Goal: Communication & Community: Answer question/provide support

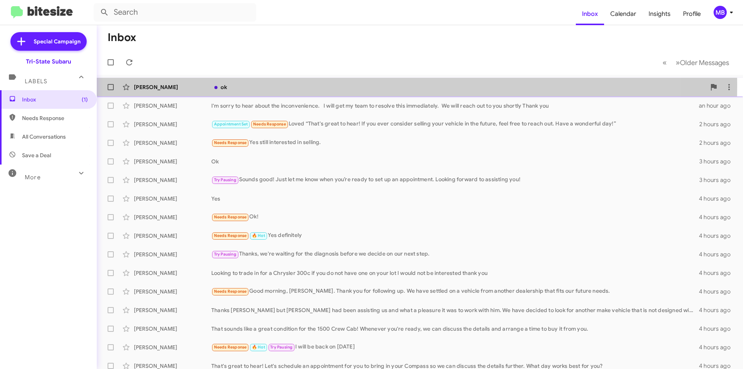
click at [168, 84] on div "[PERSON_NAME]" at bounding box center [172, 87] width 77 height 8
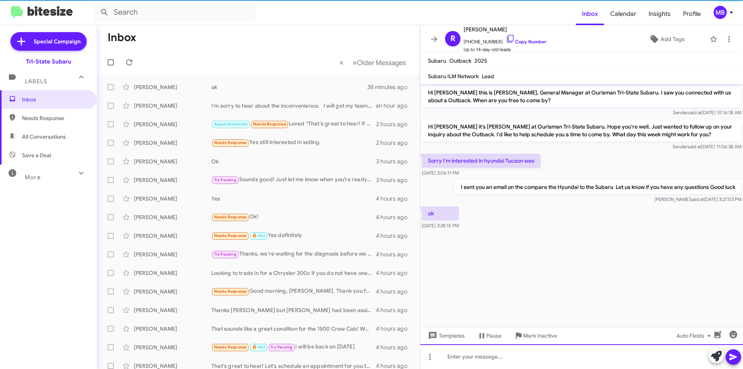
click at [494, 357] on div at bounding box center [581, 356] width 323 height 25
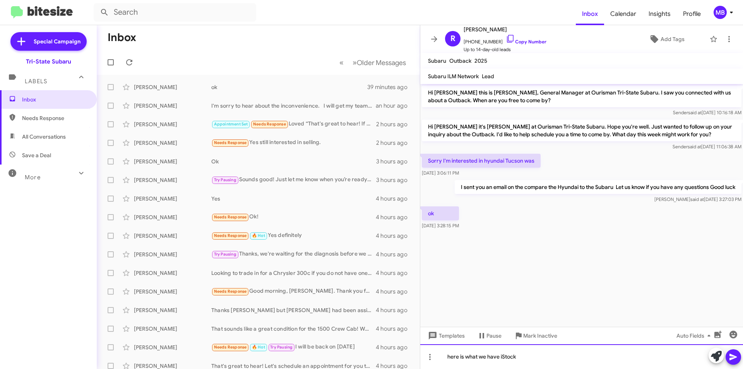
click at [518, 359] on div "here is what we have iStock" at bounding box center [581, 356] width 323 height 25
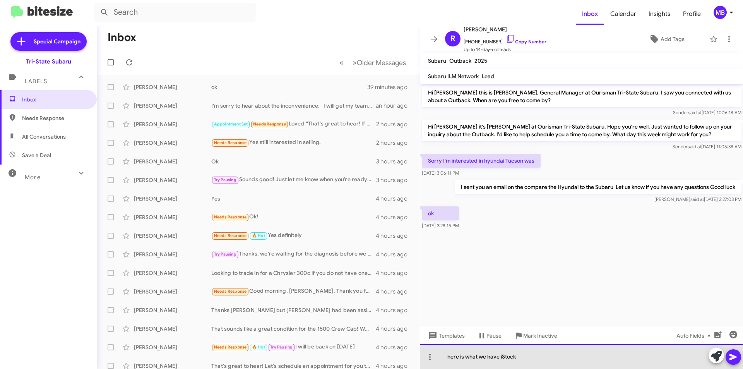
click at [552, 360] on div "here is what we have iStock" at bounding box center [581, 356] width 323 height 25
click at [503, 357] on div "here is what we have iStock" at bounding box center [581, 356] width 323 height 25
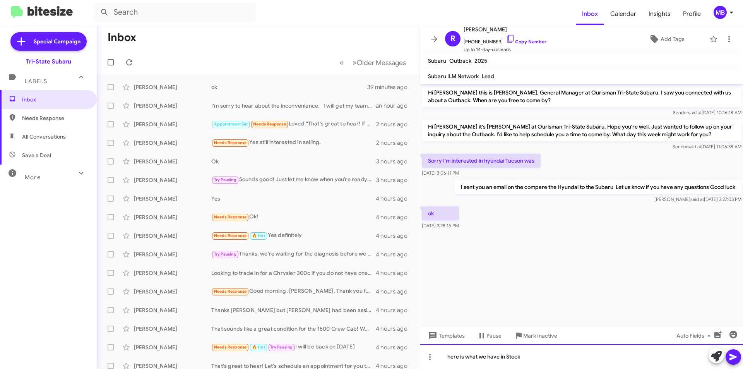
drag, startPoint x: 541, startPoint y: 356, endPoint x: 546, endPoint y: 356, distance: 4.6
click at [542, 356] on div "here is what we have in Stock" at bounding box center [581, 356] width 323 height 25
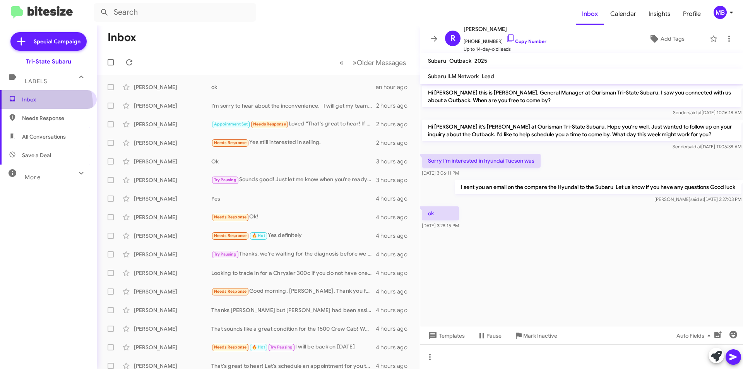
click at [38, 104] on span "Inbox" at bounding box center [48, 99] width 97 height 19
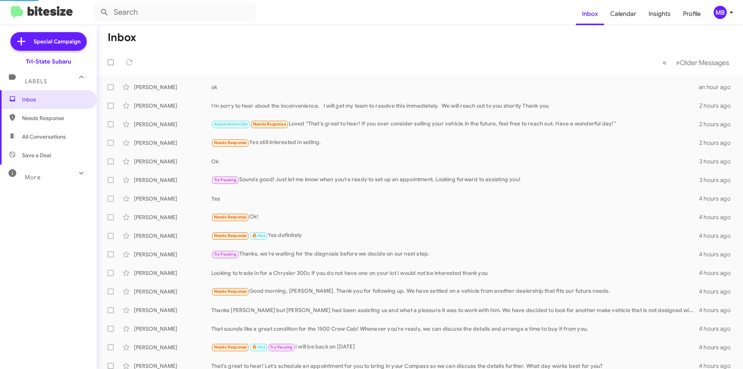
drag, startPoint x: 52, startPoint y: 115, endPoint x: 58, endPoint y: 111, distance: 7.5
click at [53, 115] on span "Needs Response" at bounding box center [55, 118] width 66 height 8
type input "in:needs-response"
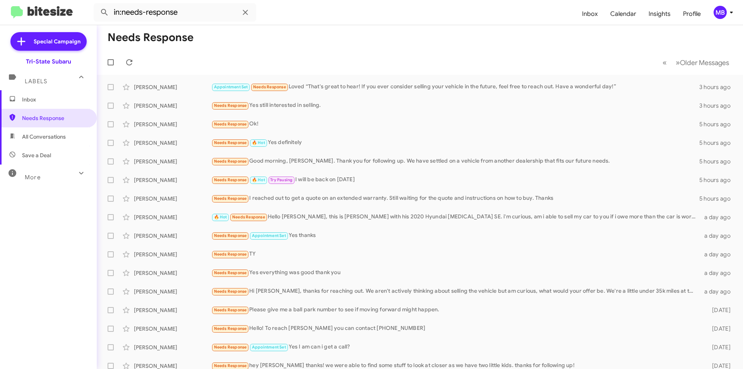
click at [64, 98] on span "Inbox" at bounding box center [55, 100] width 66 height 8
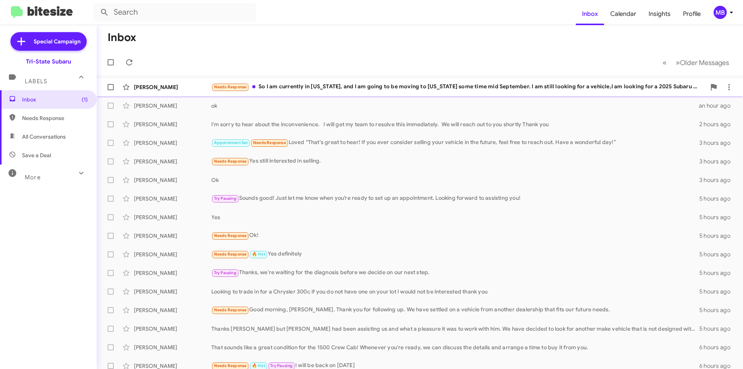
click at [291, 87] on div "Needs Response So I am currently in [US_STATE], and I am going to be moving to …" at bounding box center [458, 86] width 494 height 9
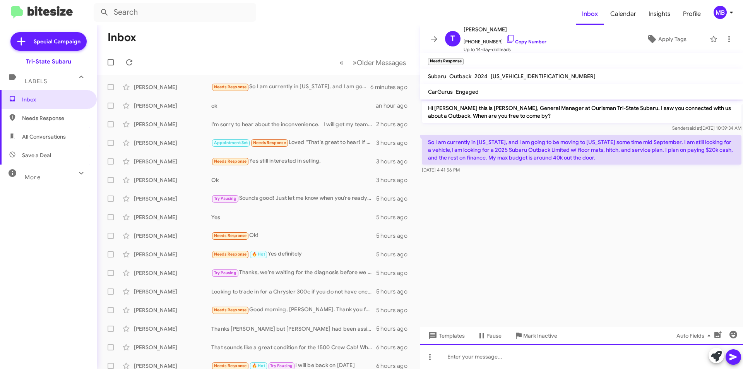
click at [565, 351] on div at bounding box center [581, 356] width 323 height 25
click at [714, 356] on icon at bounding box center [716, 355] width 11 height 11
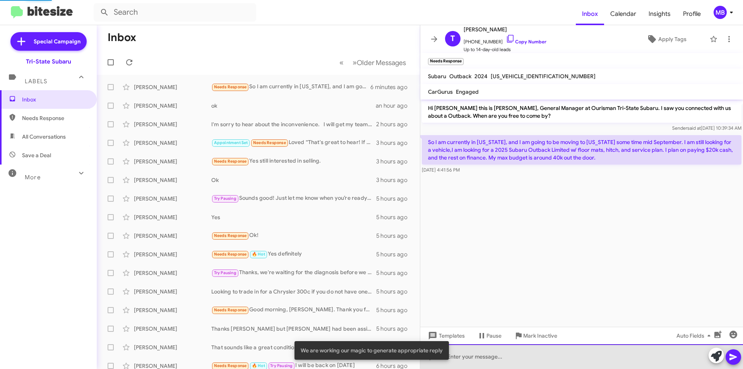
click at [622, 355] on div at bounding box center [581, 356] width 323 height 25
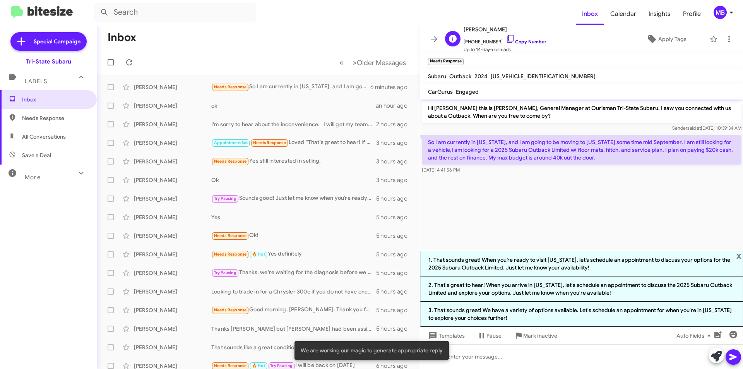
click at [535, 41] on link "Copy Number" at bounding box center [526, 42] width 41 height 6
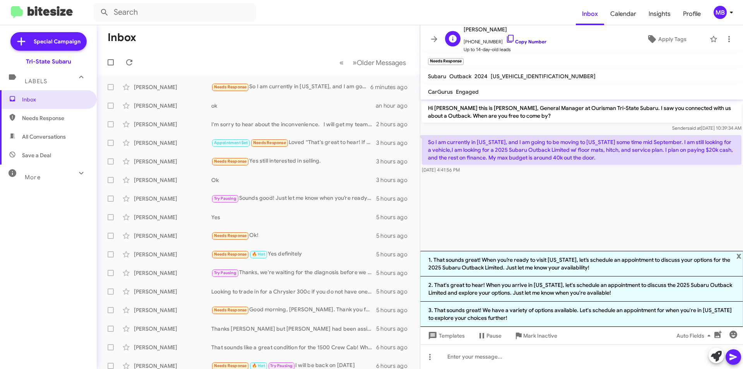
click at [534, 39] on link "Copy Number" at bounding box center [526, 42] width 41 height 6
click at [526, 41] on link "Copy Number" at bounding box center [526, 42] width 41 height 6
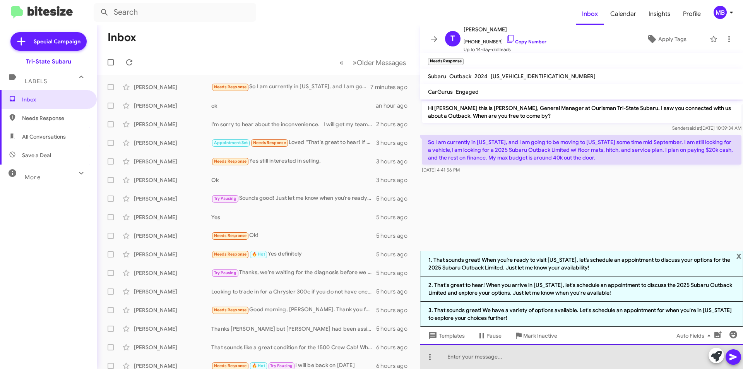
click at [520, 358] on div at bounding box center [581, 356] width 323 height 25
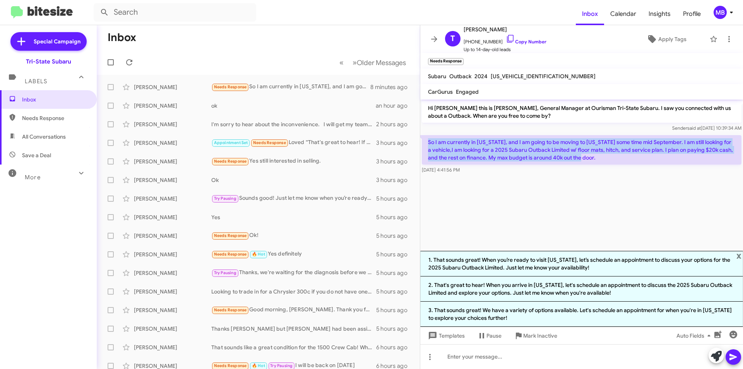
drag, startPoint x: 602, startPoint y: 158, endPoint x: 426, endPoint y: 141, distance: 177.2
click at [426, 141] on p "So I am currently in [US_STATE], and I am going to be moving to [US_STATE] some…" at bounding box center [582, 149] width 320 height 29
drag, startPoint x: 456, startPoint y: 141, endPoint x: 463, endPoint y: 142, distance: 7.1
copy p "So I am currently in [US_STATE], and I am going to be moving to [US_STATE] some…"
drag, startPoint x: 474, startPoint y: 169, endPoint x: 434, endPoint y: 174, distance: 40.2
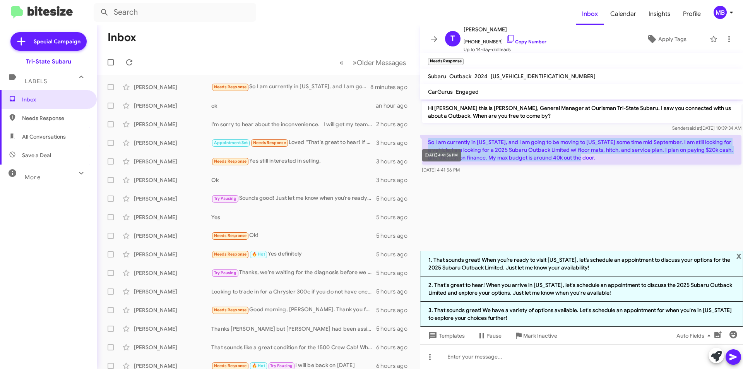
click at [422, 171] on div "[DATE] 4:41:56 PM" at bounding box center [582, 170] width 320 height 8
copy span "[DATE] 4:41:56 PM"
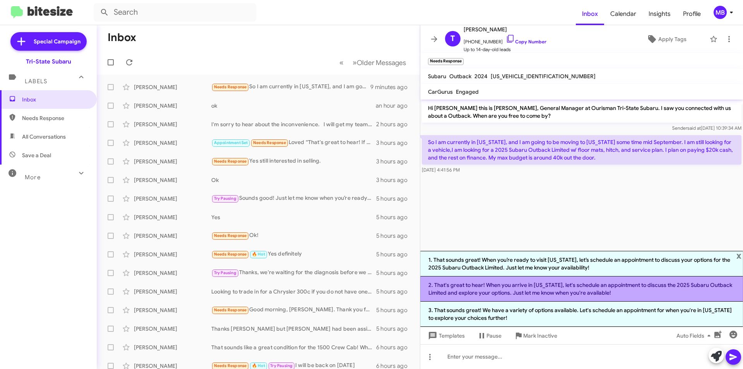
click at [581, 295] on li "2. That's great to hear! When you arrive in [US_STATE], let's schedule an appoi…" at bounding box center [581, 288] width 323 height 25
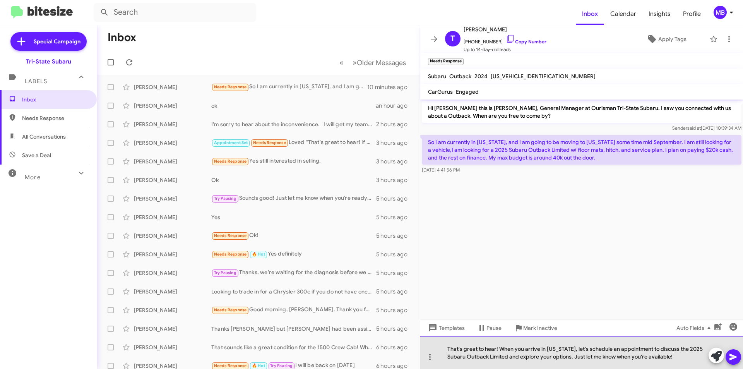
click at [573, 347] on div "That's great to hear! When you arrive in [US_STATE], let's schedule an appointm…" at bounding box center [581, 352] width 323 height 32
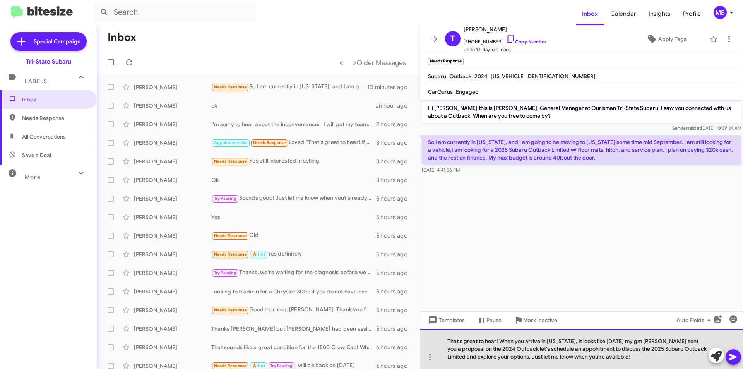
click at [643, 357] on div "That's great to hear! When you arrive in [US_STATE], It looks like [DATE] my gm…" at bounding box center [581, 348] width 323 height 40
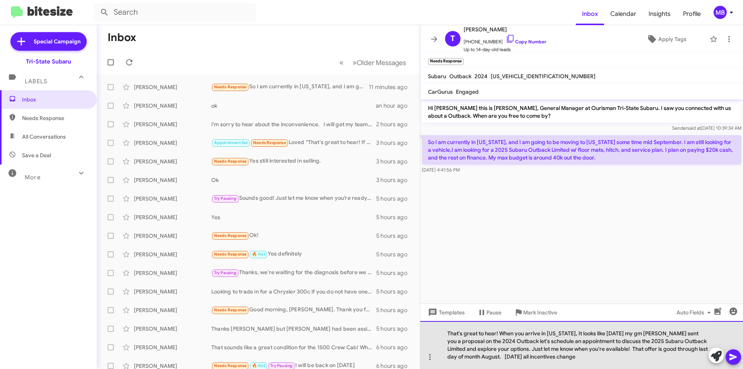
click at [615, 357] on div "That's great to hear! When you arrive in [US_STATE], It looks like [DATE] my gm…" at bounding box center [581, 345] width 323 height 48
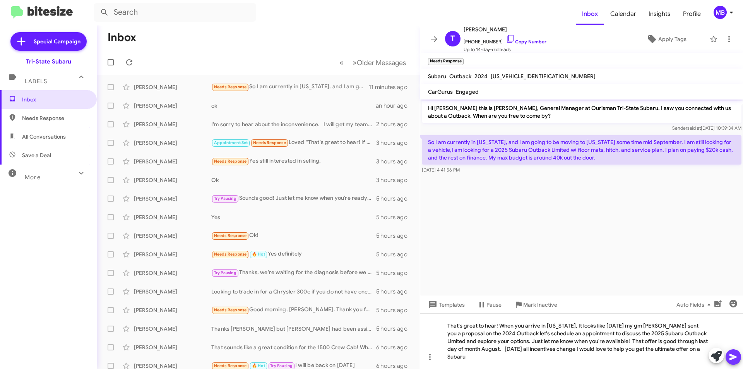
click at [733, 357] on icon at bounding box center [732, 357] width 7 height 7
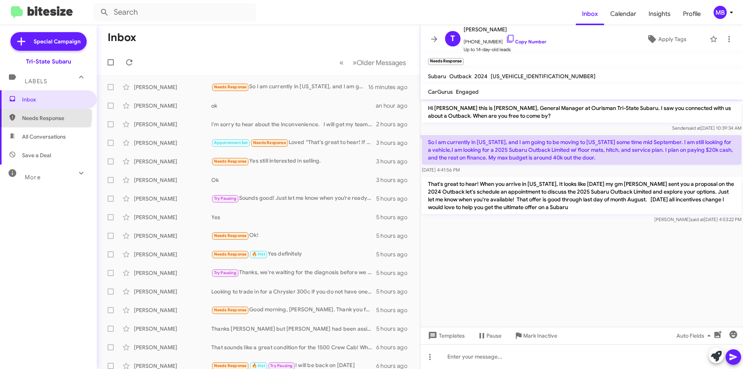
click at [24, 115] on span "Needs Response" at bounding box center [55, 118] width 66 height 8
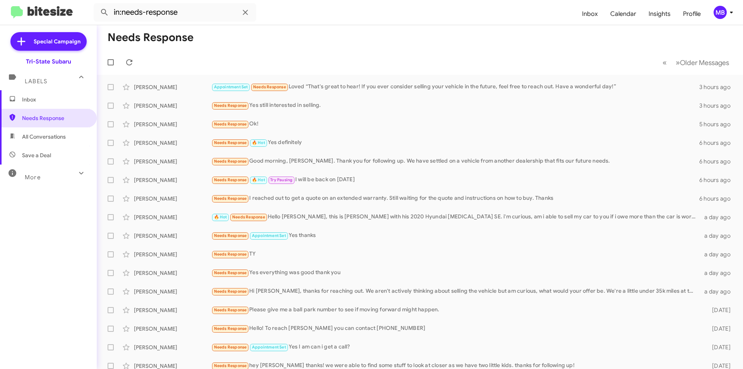
click at [54, 139] on span "All Conversations" at bounding box center [44, 137] width 44 height 8
type input "in:all-conversations"
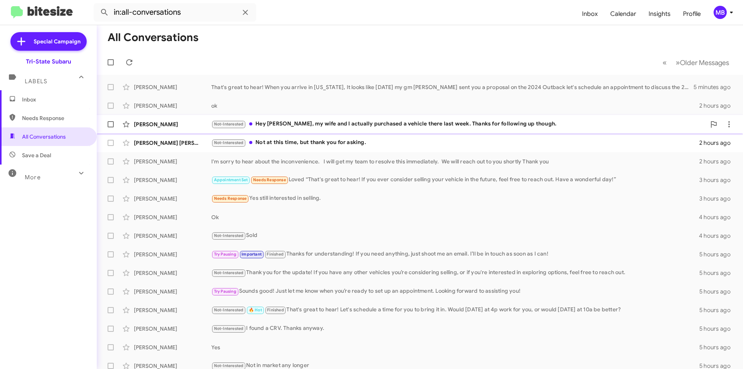
click at [218, 122] on span "Not-Interested" at bounding box center [229, 123] width 30 height 5
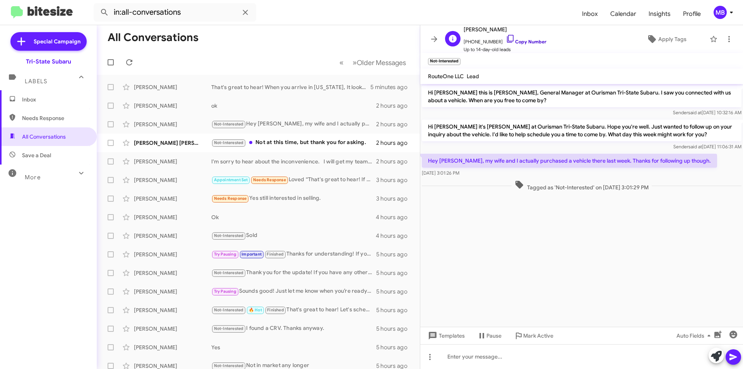
click at [527, 41] on link "Copy Number" at bounding box center [526, 42] width 41 height 6
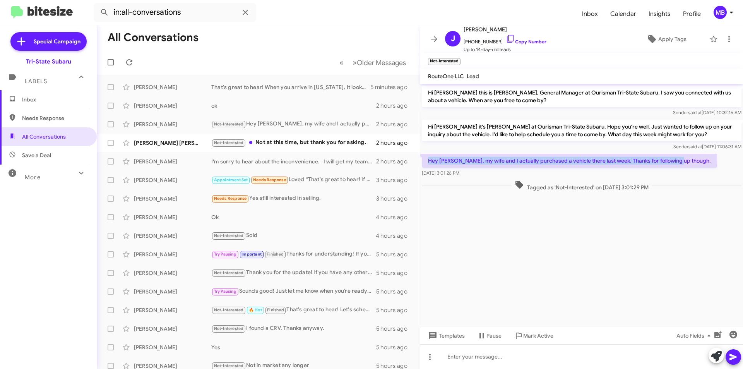
drag, startPoint x: 683, startPoint y: 161, endPoint x: 424, endPoint y: 155, distance: 258.9
click at [424, 155] on p "Hey [PERSON_NAME], my wife and I actually purchased a vehicle there last week. …" at bounding box center [569, 161] width 295 height 14
drag, startPoint x: 439, startPoint y: 167, endPoint x: 445, endPoint y: 168, distance: 6.4
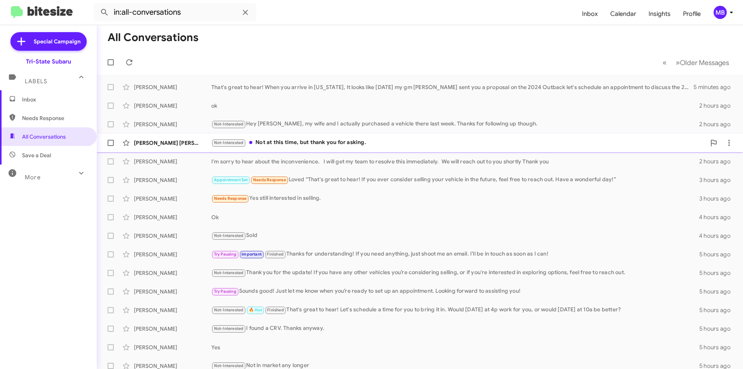
click at [274, 145] on div "Not-Interested Not at this time, but thank you for asking." at bounding box center [458, 142] width 494 height 9
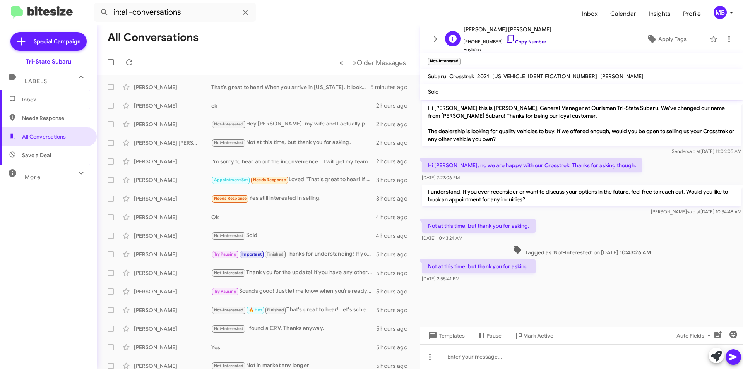
click at [522, 41] on link "Copy Number" at bounding box center [526, 42] width 41 height 6
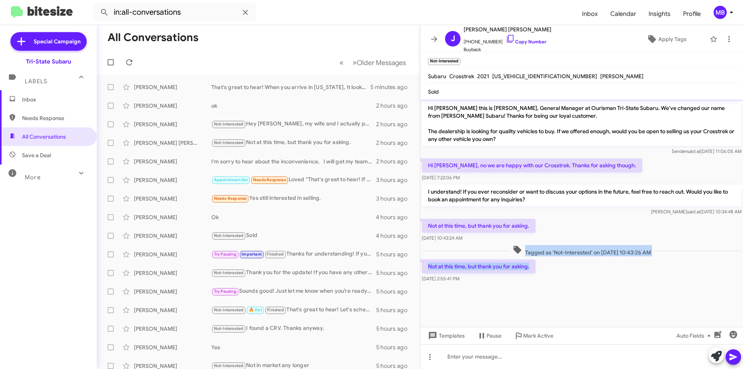
drag, startPoint x: 532, startPoint y: 264, endPoint x: 432, endPoint y: 244, distance: 101.4
click at [432, 244] on div "Hi [PERSON_NAME] this is [PERSON_NAME], General Manager at Ourisman Tri-State S…" at bounding box center [581, 191] width 323 height 185
